Goal: Transaction & Acquisition: Purchase product/service

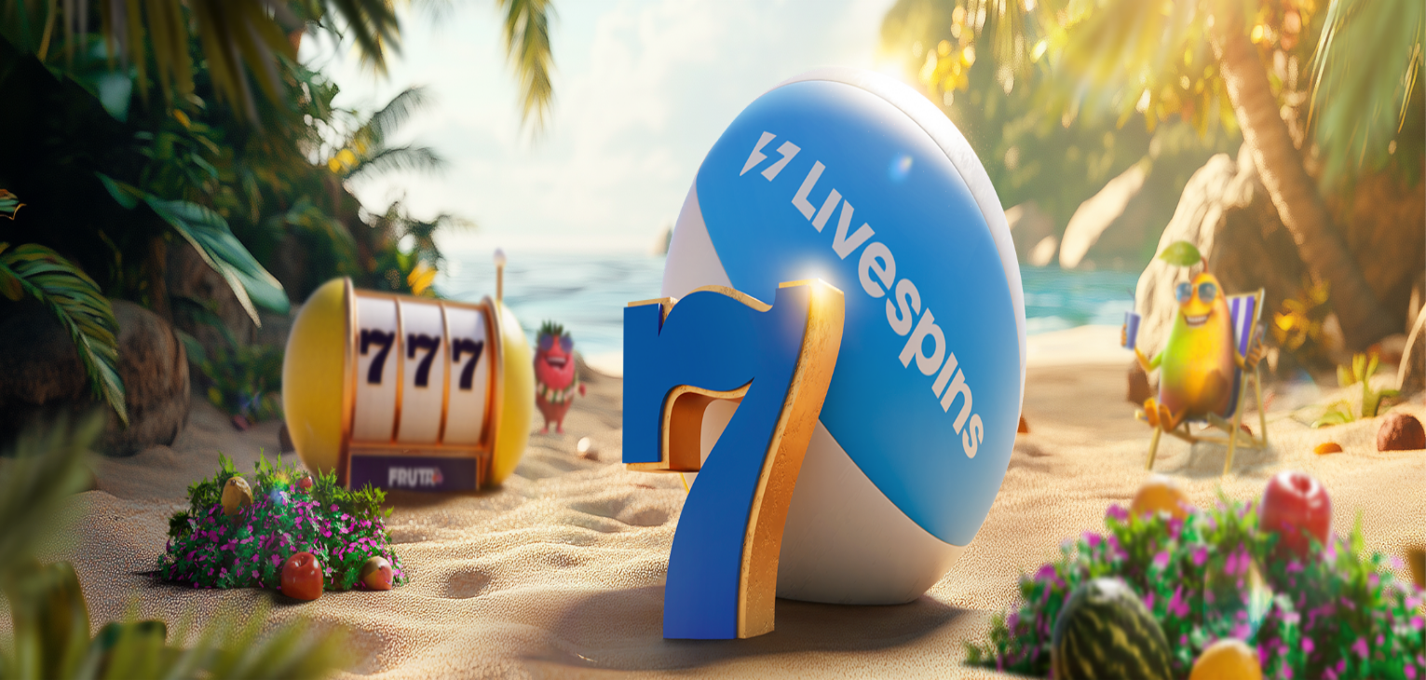
click at [106, 75] on span "Kirjaudu" at bounding box center [129, 68] width 46 height 14
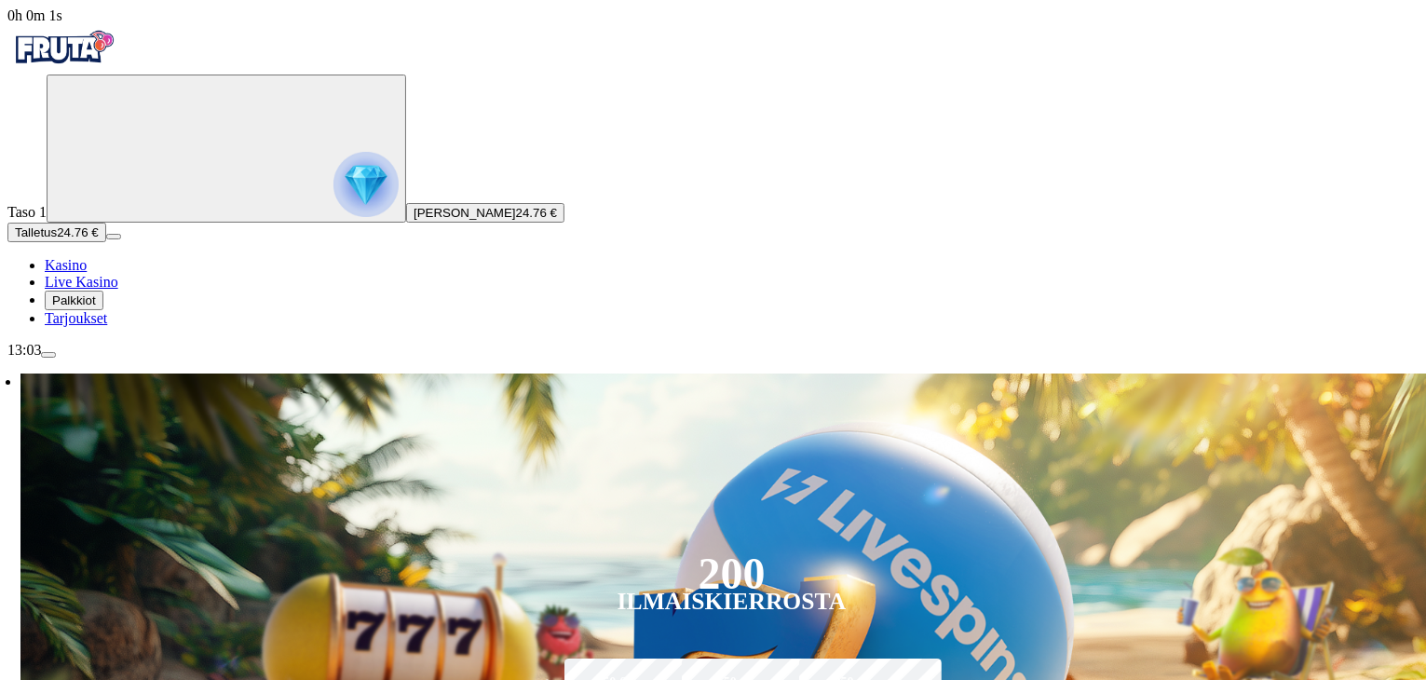
click at [84, 307] on span "Palkkiot" at bounding box center [74, 300] width 44 height 14
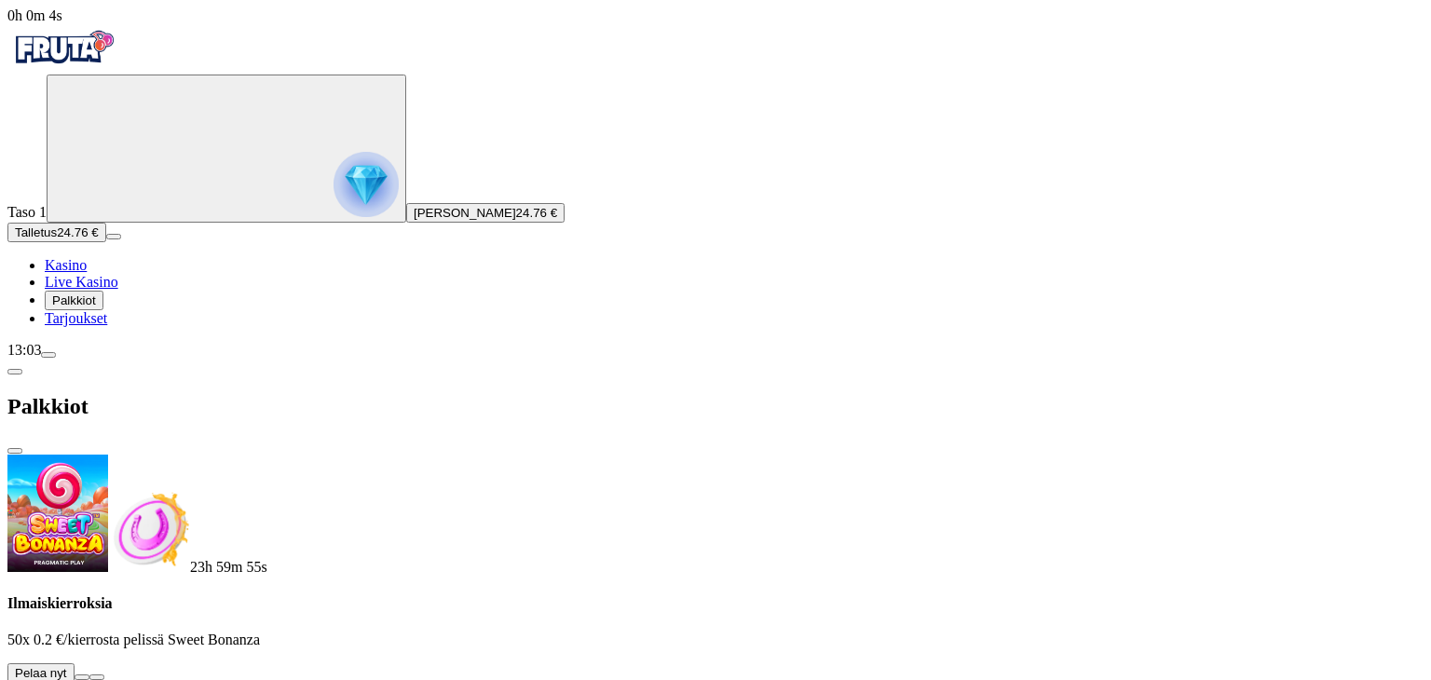
click at [89, 674] on button at bounding box center [82, 677] width 15 height 6
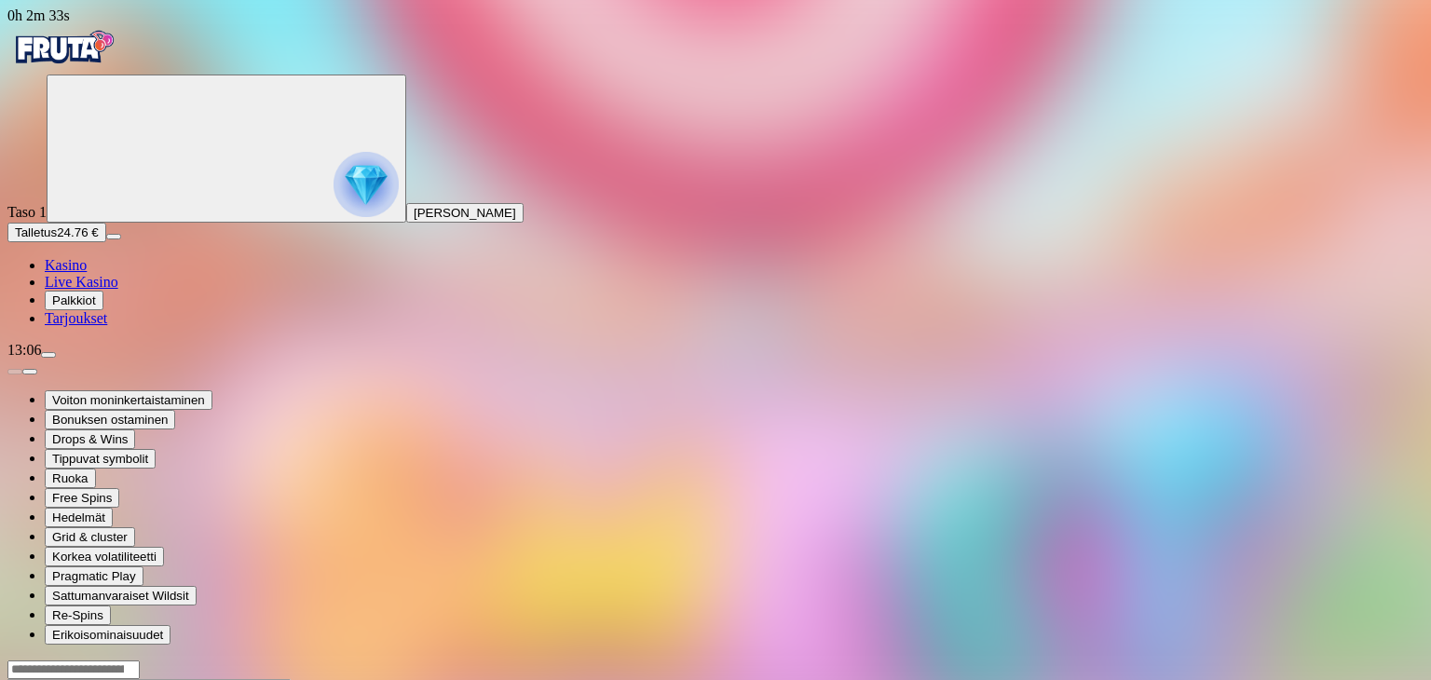
click at [86, 273] on span "Kasino" at bounding box center [66, 265] width 42 height 16
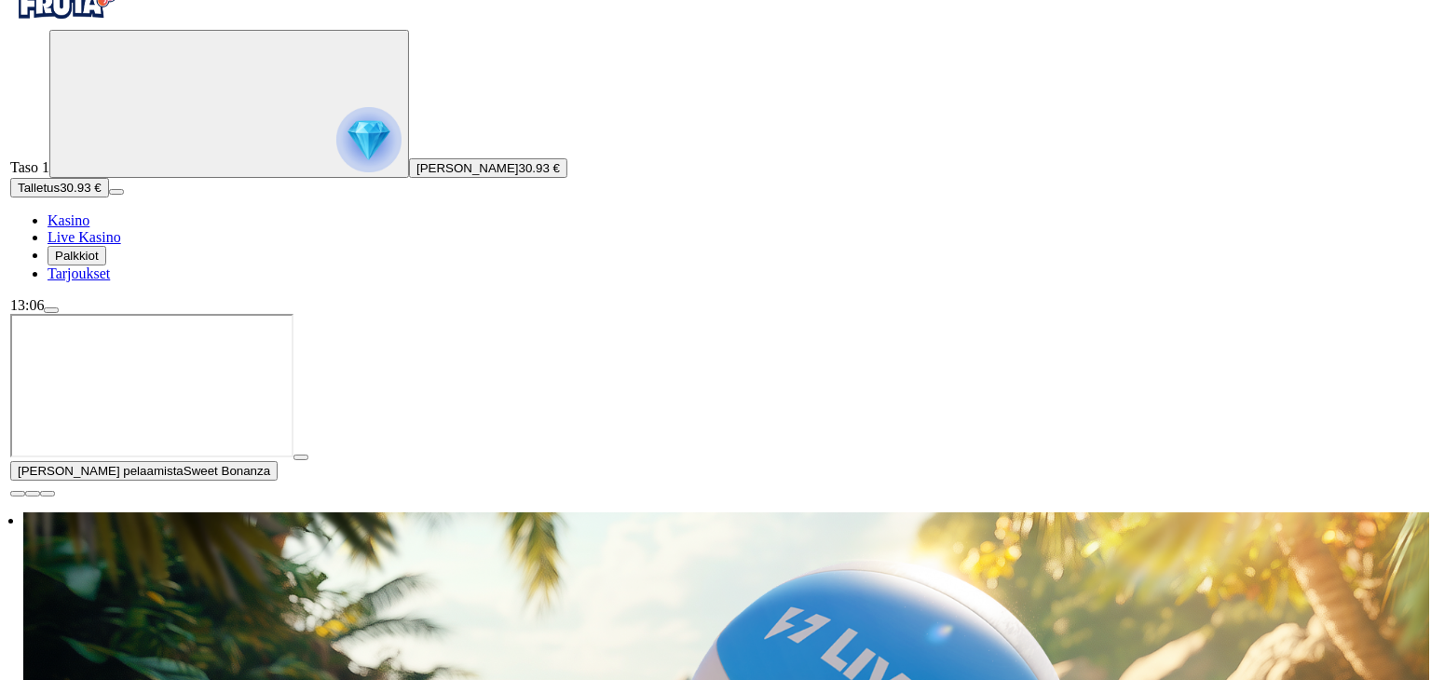
scroll to position [216, 0]
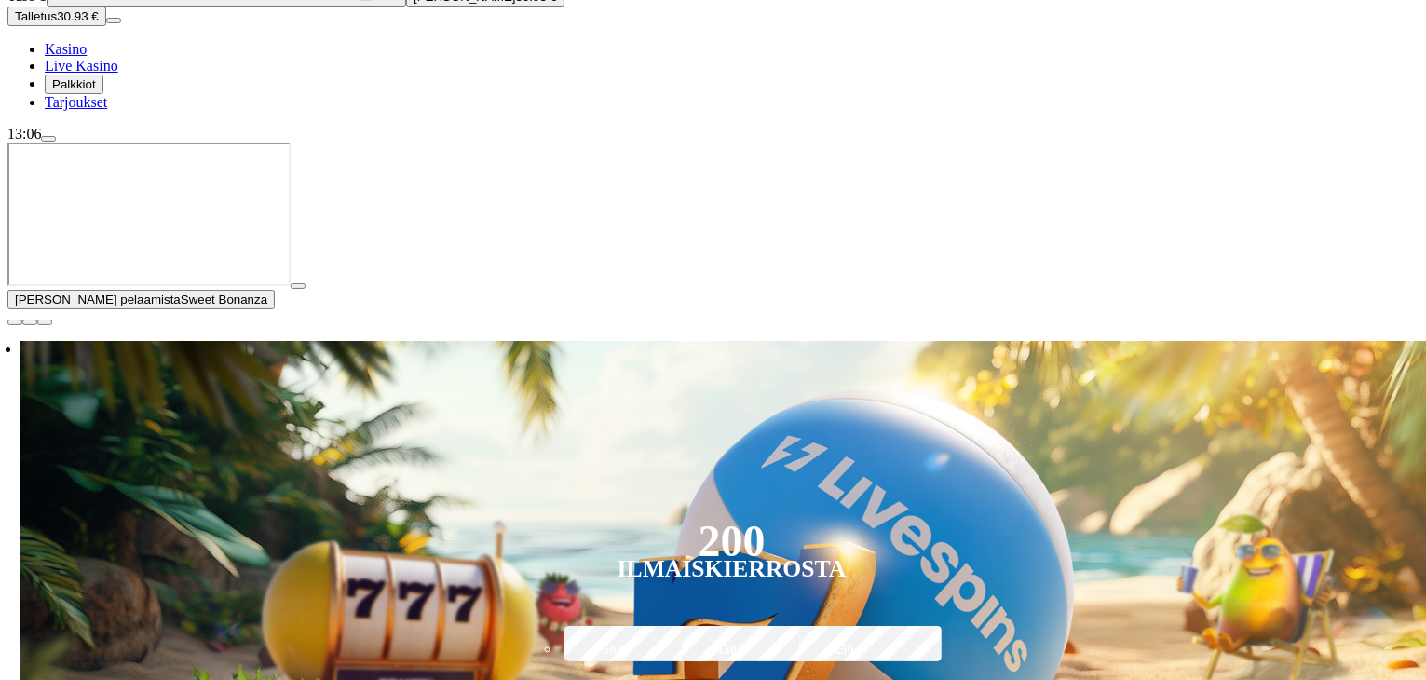
click at [15, 322] on span "close icon" at bounding box center [15, 322] width 0 height 0
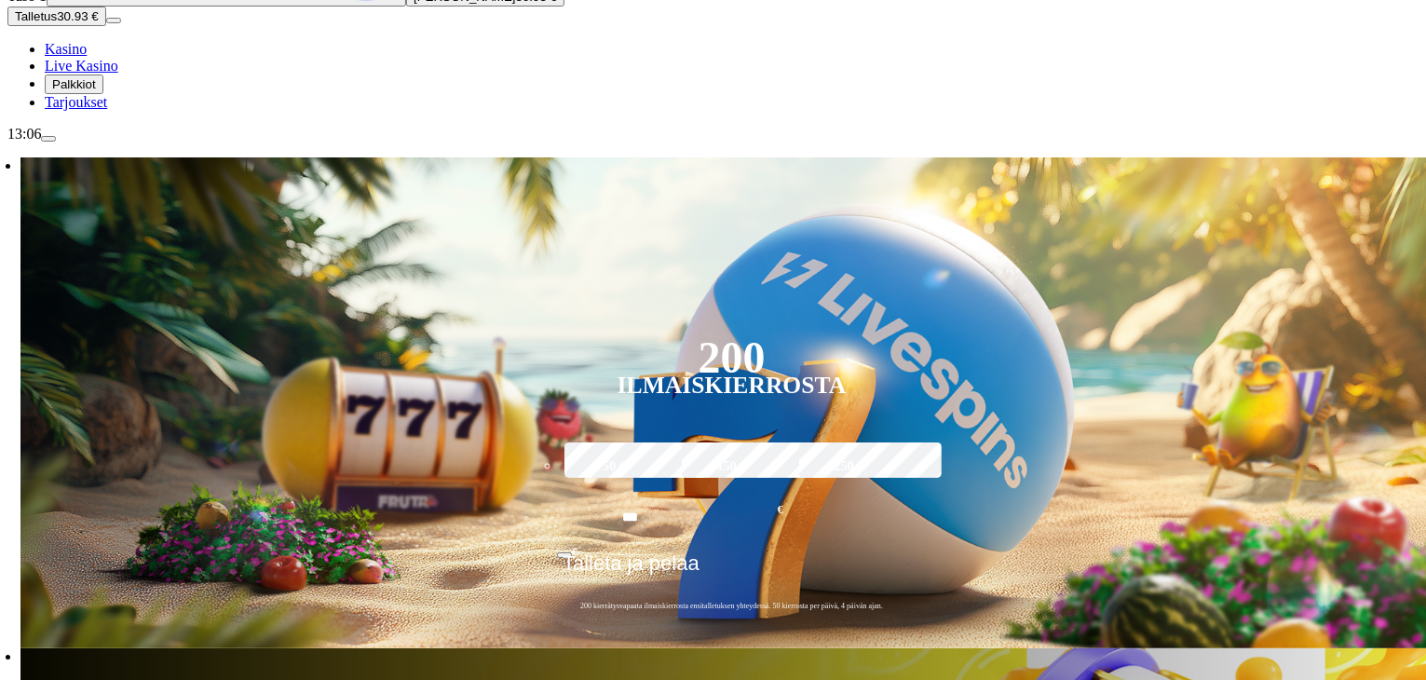
click at [48, 139] on span "menu icon" at bounding box center [48, 139] width 0 height 0
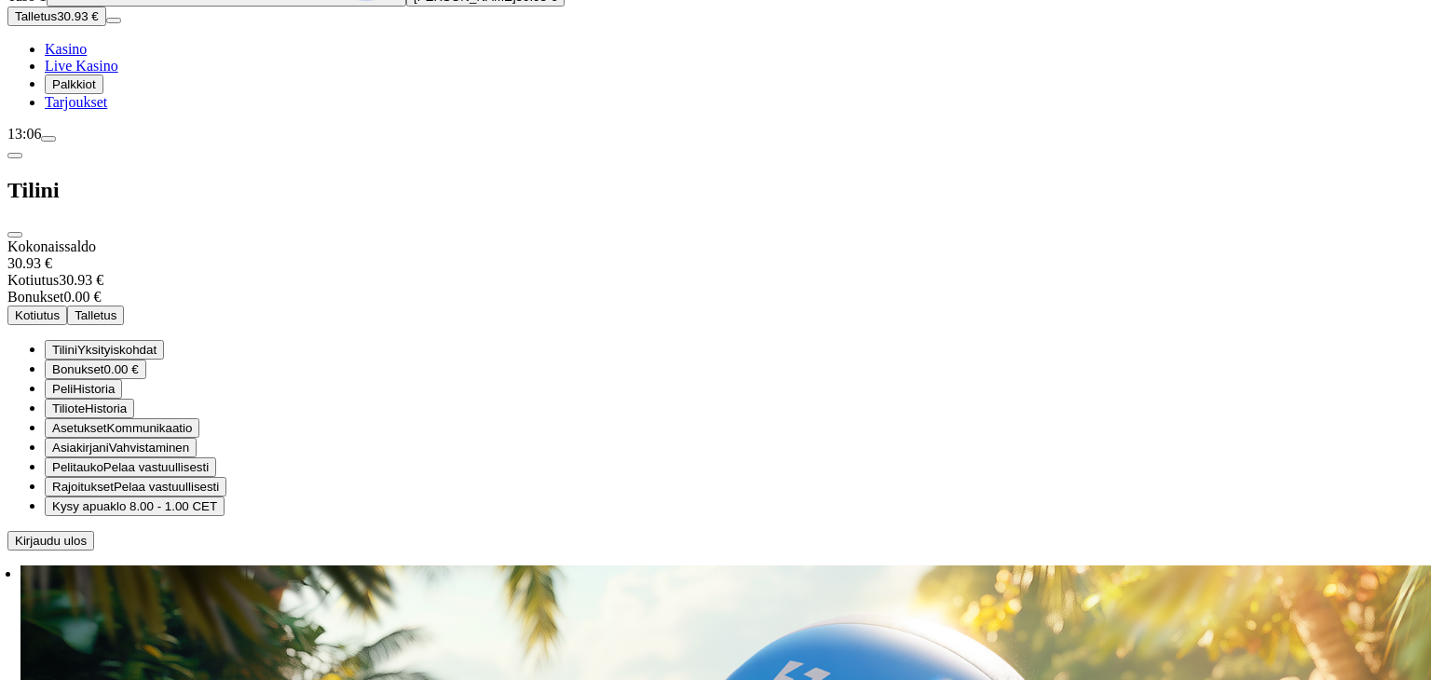
click at [67, 305] on button "Kotiutus" at bounding box center [37, 315] width 60 height 20
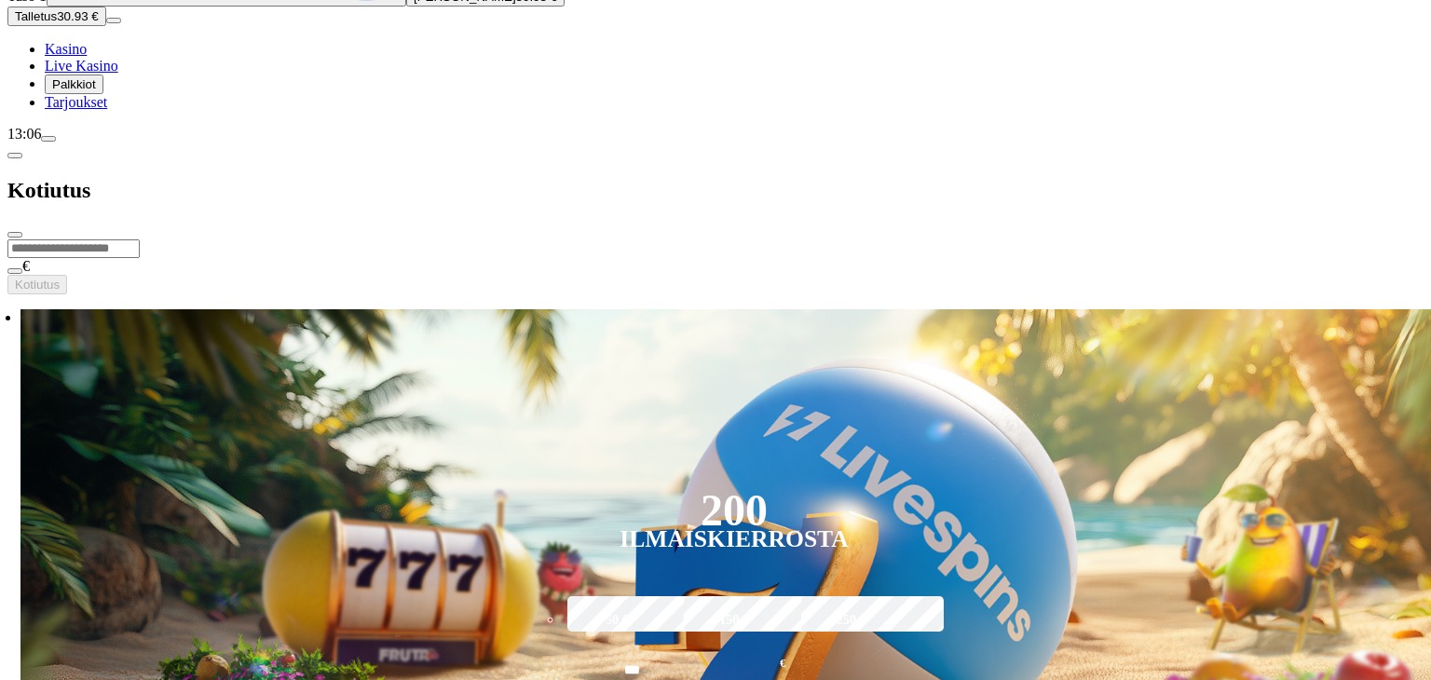
click at [140, 239] on input "number" at bounding box center [73, 248] width 132 height 19
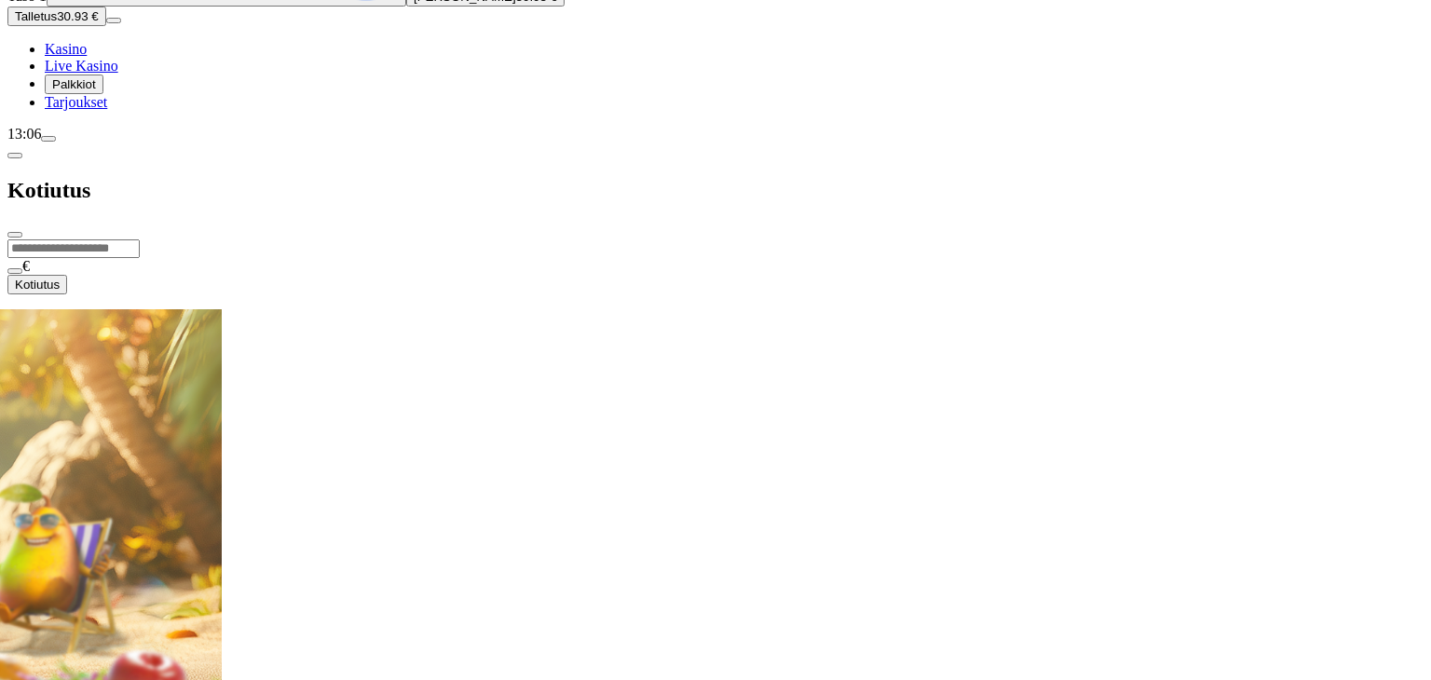
type input "**"
click at [67, 275] on button "Kotiutus" at bounding box center [37, 285] width 60 height 20
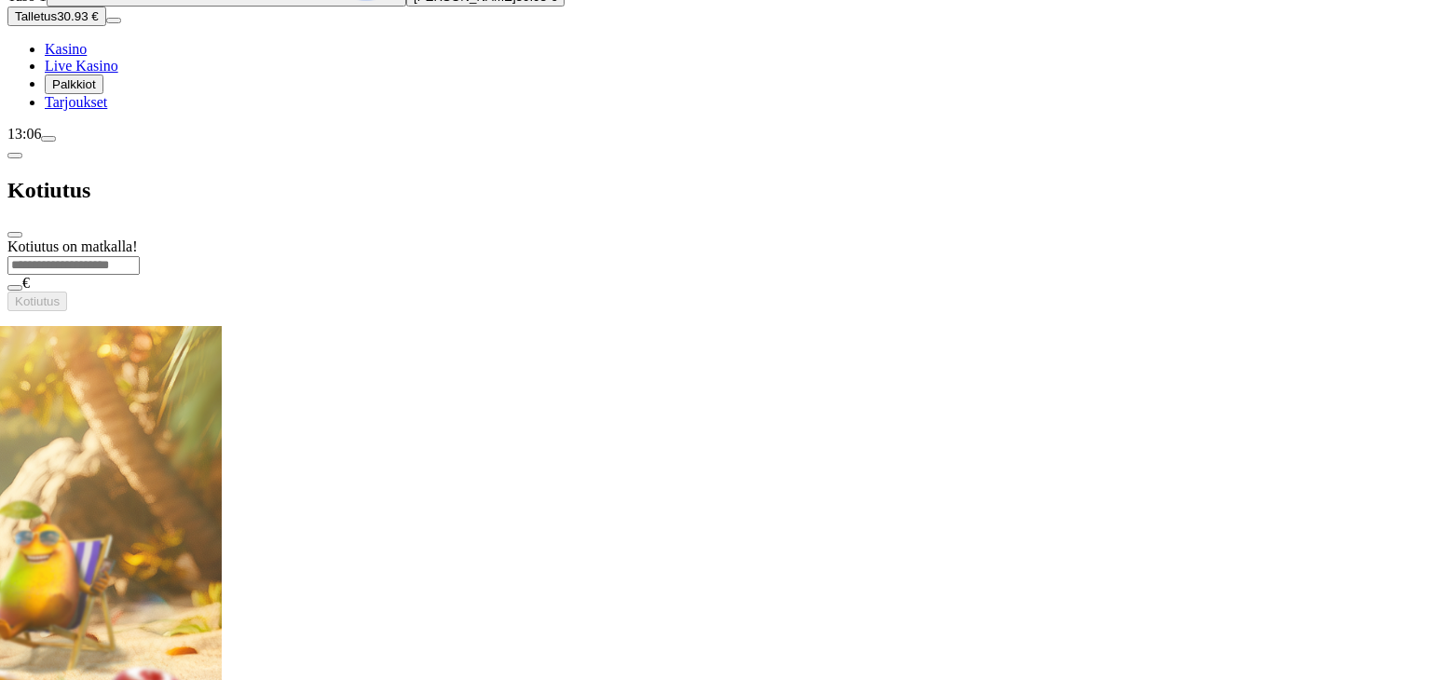
click at [15, 235] on span "close icon" at bounding box center [15, 235] width 0 height 0
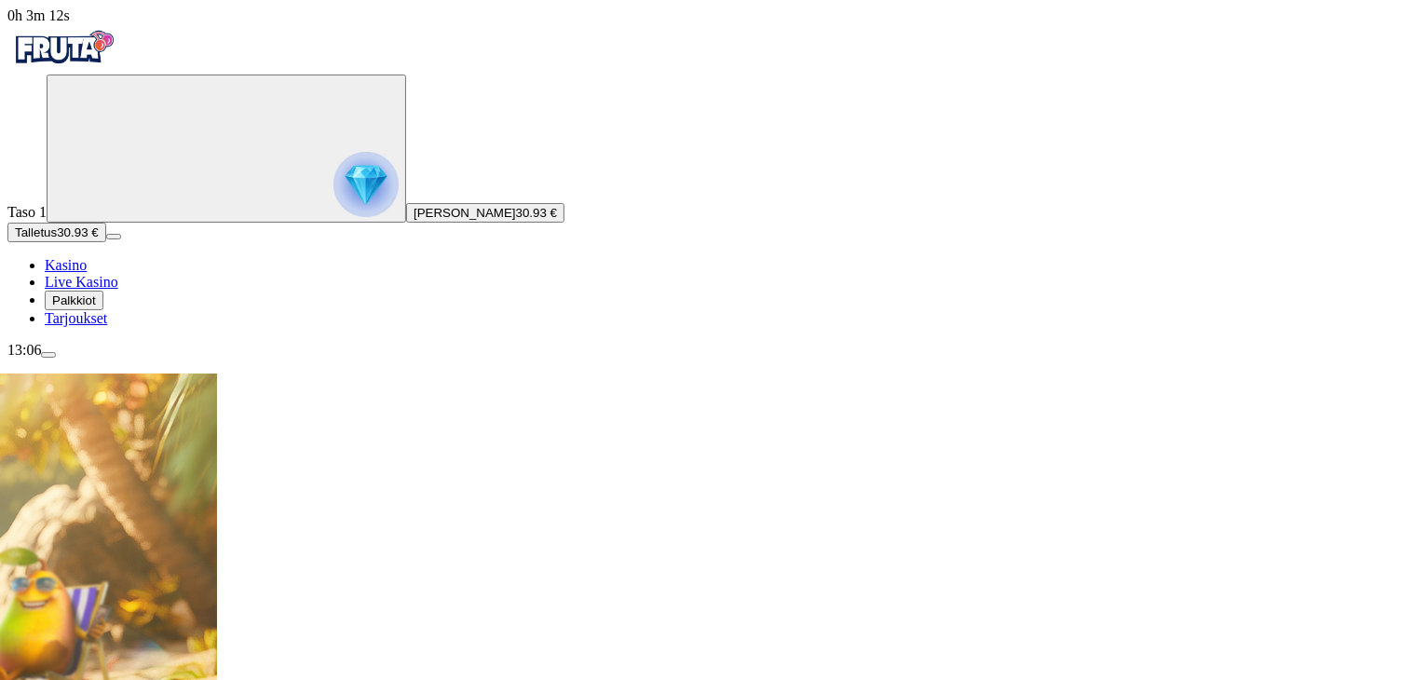
scroll to position [438, 0]
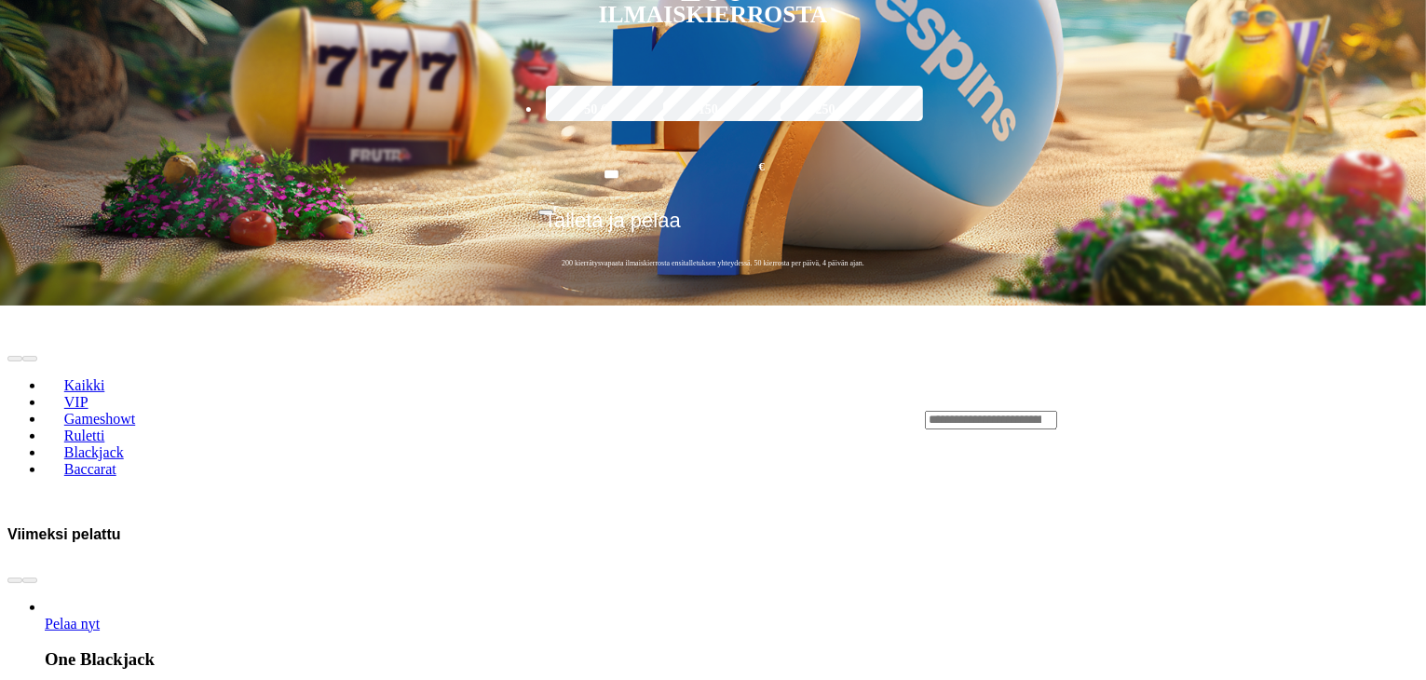
scroll to position [558, 0]
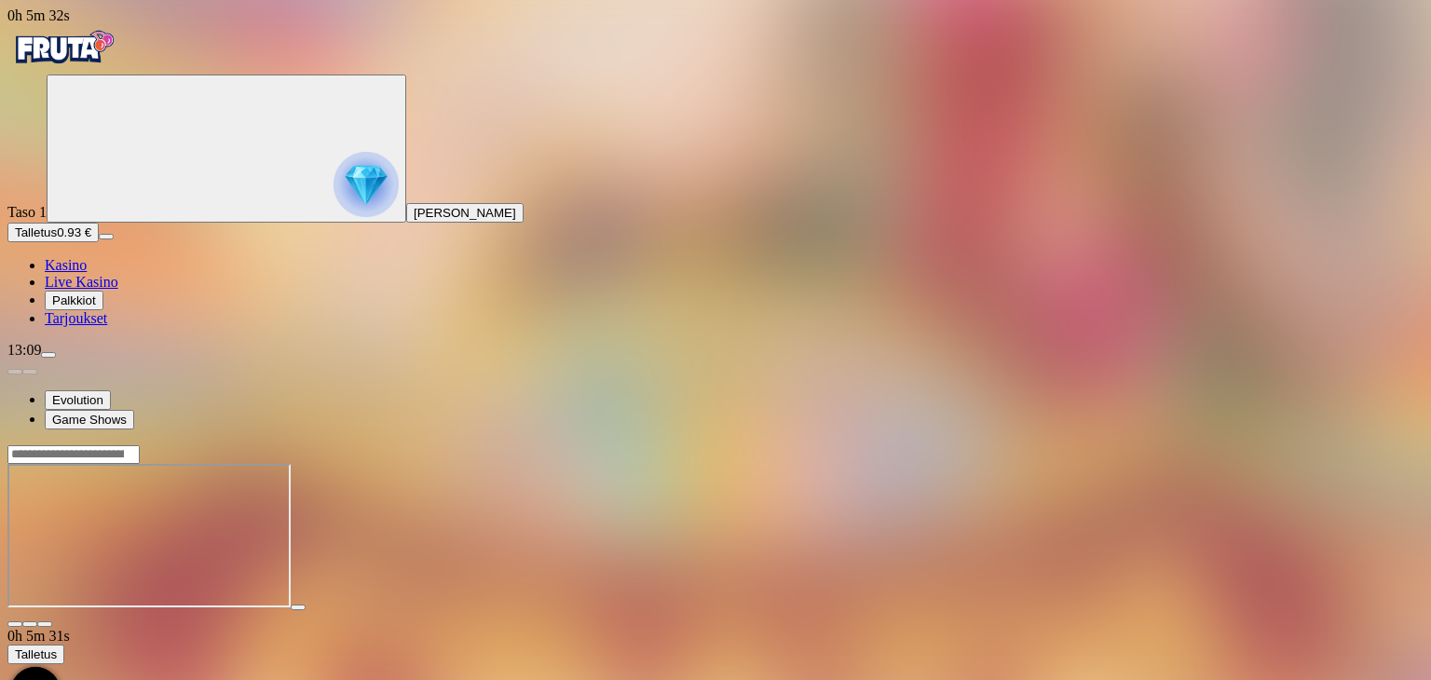
click at [15, 624] on span "close icon" at bounding box center [15, 624] width 0 height 0
